Goal: Task Accomplishment & Management: Manage account settings

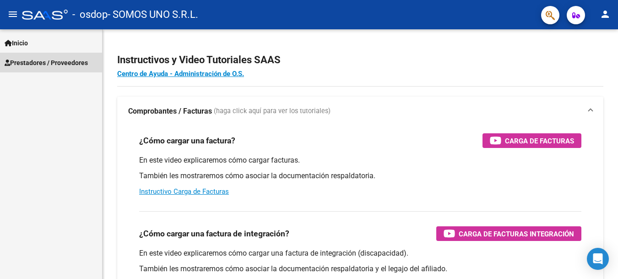
click at [66, 60] on span "Prestadores / Proveedores" at bounding box center [46, 63] width 83 height 10
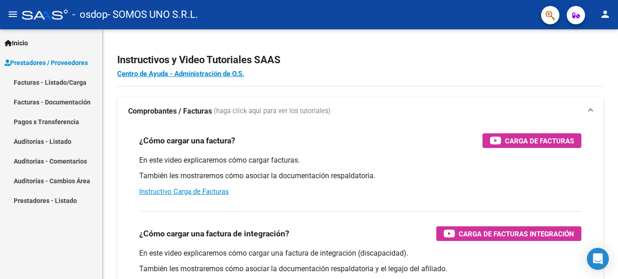
click at [59, 81] on link "Facturas - Listado/Carga" at bounding box center [51, 82] width 102 height 20
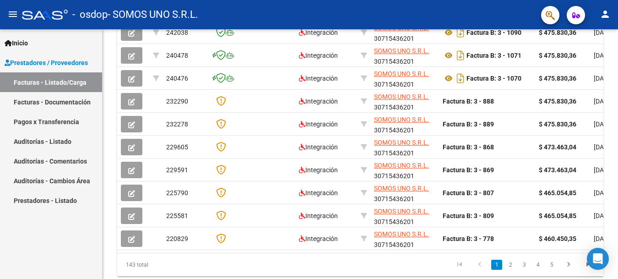
click at [605, 13] on mat-icon "person" at bounding box center [605, 14] width 11 height 11
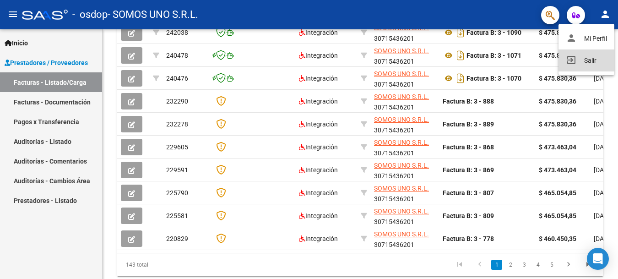
click at [591, 58] on button "exit_to_app Salir" at bounding box center [586, 60] width 56 height 22
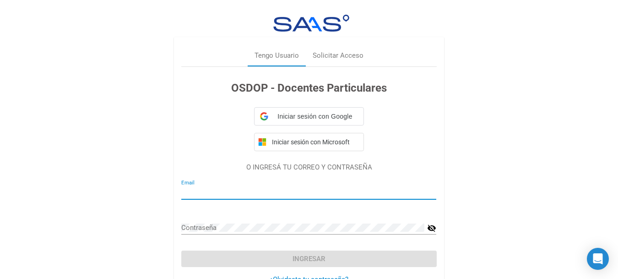
type input "[EMAIL_ADDRESS][PERSON_NAME][DOMAIN_NAME]"
